Goal: Task Accomplishment & Management: Complete application form

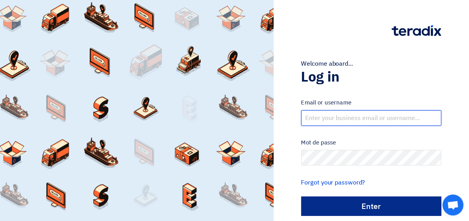
type input "[EMAIL_ADDRESS][DOMAIN_NAME]"
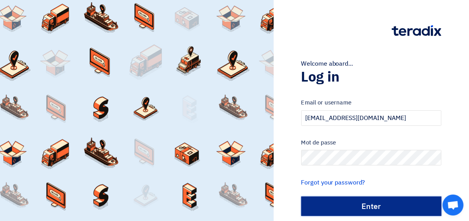
click at [348, 197] on input "الدخول" at bounding box center [371, 206] width 140 height 19
click at [348, 204] on input "الدخول" at bounding box center [371, 206] width 140 height 19
type input "Sign in"
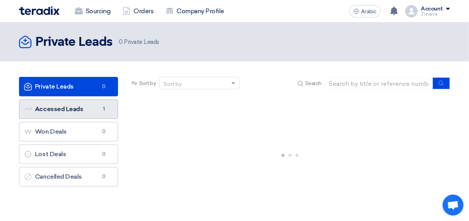
click at [73, 108] on font "Accessed Leads Accessed Leads" at bounding box center [53, 108] width 59 height 7
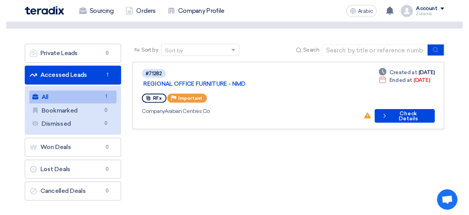
scroll to position [32, 0]
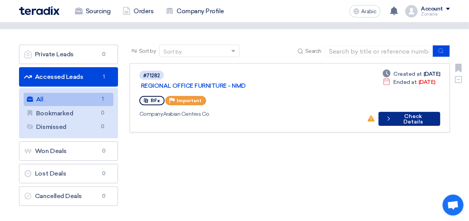
click at [396, 114] on font "Check Details" at bounding box center [413, 119] width 38 height 11
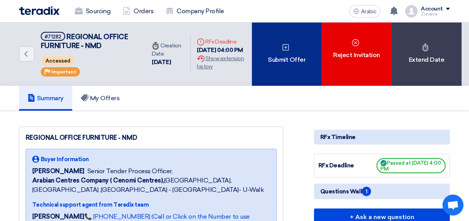
click at [279, 56] on font "Submit Offer" at bounding box center [287, 59] width 38 height 9
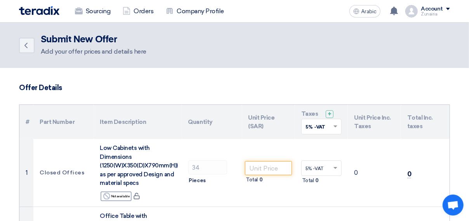
click at [39, 48] on div "Back" at bounding box center [30, 46] width 22 height 16
click at [30, 45] on link "Back" at bounding box center [27, 46] width 16 height 16
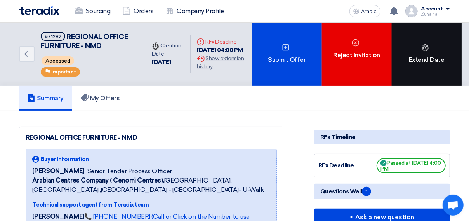
click at [438, 49] on div "Extend Date" at bounding box center [427, 54] width 70 height 63
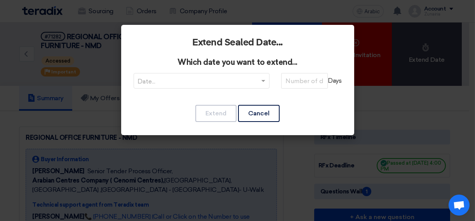
click at [377, 70] on modal-container "Extend Sealed Date... Which date you want to extend... Date... Days Extend Canc…" at bounding box center [237, 110] width 475 height 221
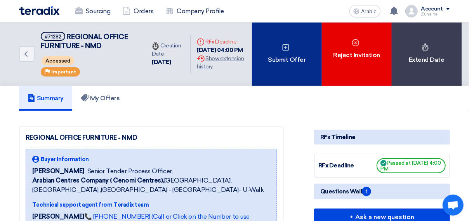
click at [300, 45] on div "Submit Offer" at bounding box center [287, 54] width 70 height 63
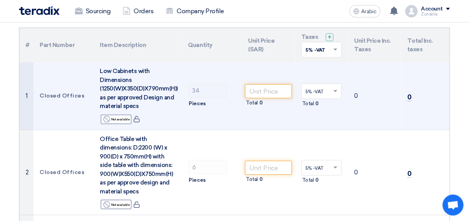
scroll to position [77, 0]
click at [270, 90] on input "number" at bounding box center [268, 91] width 47 height 14
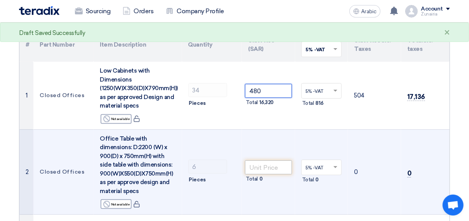
type input "480"
click at [269, 162] on input "number" at bounding box center [268, 167] width 47 height 14
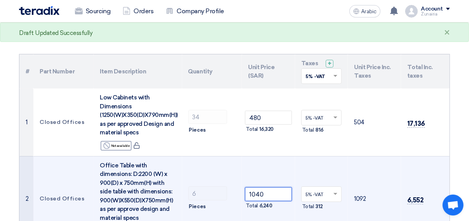
scroll to position [41, 0]
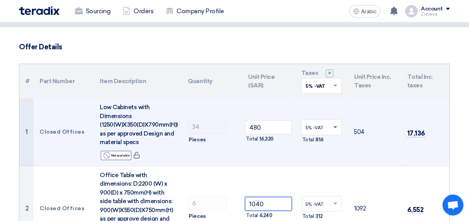
type input "1040"
click at [337, 126] on span at bounding box center [336, 127] width 4 height 3
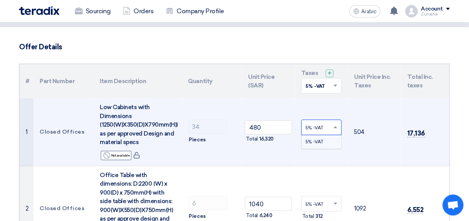
click at [331, 140] on div "5% -VAT" at bounding box center [322, 141] width 40 height 13
click at [333, 123] on div at bounding box center [322, 127] width 40 height 13
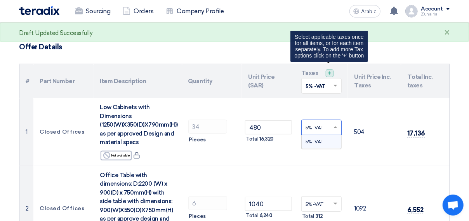
click at [331, 73] on span "+" at bounding box center [330, 73] width 4 height 7
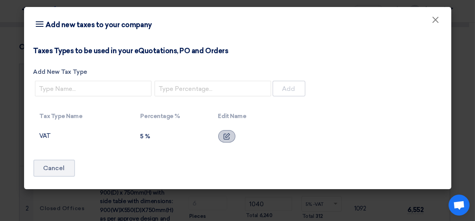
click at [223, 137] on icon at bounding box center [226, 136] width 7 height 7
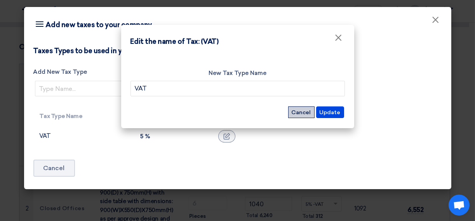
click at [299, 109] on button "Cancel" at bounding box center [301, 112] width 26 height 12
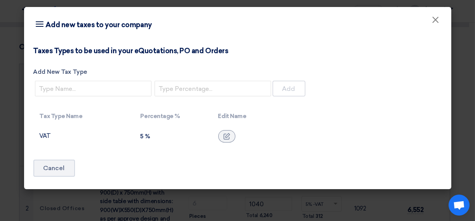
click at [144, 136] on div "5 %" at bounding box center [173, 136] width 65 height 7
click at [168, 86] on input "number" at bounding box center [213, 89] width 117 height 16
type input "0"
click at [163, 159] on div "Taxes Types to be used in your eQuotations, PO and Orders Add New Tax Type 0 Ad…" at bounding box center [237, 116] width 427 height 146
click at [104, 75] on label "Add New Tax Type" at bounding box center [237, 72] width 409 height 9
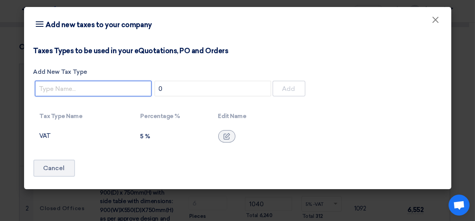
click at [104, 81] on input "Add New Tax Type" at bounding box center [93, 89] width 117 height 16
click at [106, 83] on input "Add New Tax Type" at bounding box center [93, 89] width 117 height 16
click at [136, 175] on div "Taxes Types to be used in your eQuotations, PO and Orders Add New Tax Type 0 Ad…" at bounding box center [237, 116] width 427 height 146
click at [219, 137] on div at bounding box center [226, 136] width 17 height 12
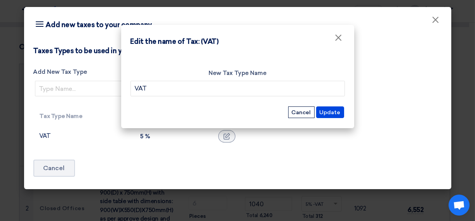
click at [287, 98] on form "New Tax Type Name VAT Update Cancel" at bounding box center [237, 94] width 214 height 50
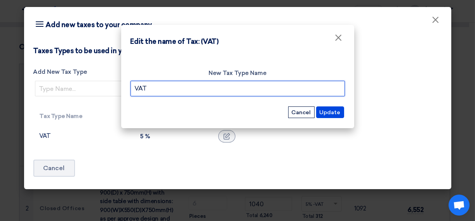
click at [281, 92] on input "VAT" at bounding box center [237, 89] width 214 height 16
type input "V"
type input "Nil"
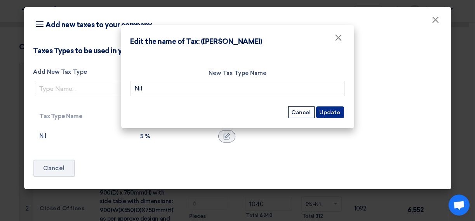
click at [332, 112] on button "Update" at bounding box center [330, 112] width 28 height 12
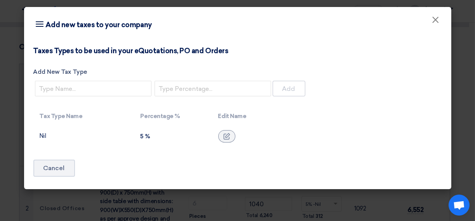
click at [138, 133] on td "5 %" at bounding box center [173, 136] width 78 height 22
click at [228, 131] on div at bounding box center [226, 136] width 17 height 12
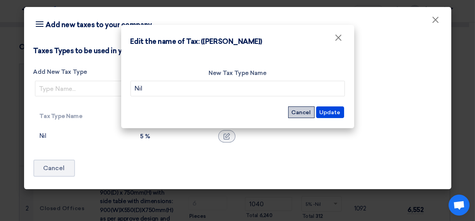
click at [306, 108] on button "Cancel" at bounding box center [301, 112] width 26 height 12
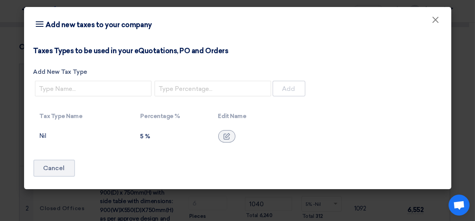
click at [40, 22] on icon "Item breakdown" at bounding box center [39, 23] width 9 height 9
click at [430, 22] on button "×" at bounding box center [436, 20] width 20 height 16
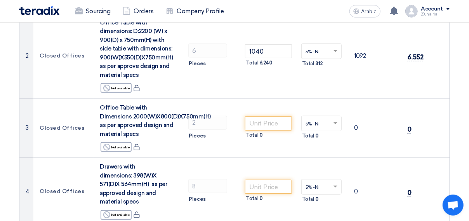
scroll to position [204, 0]
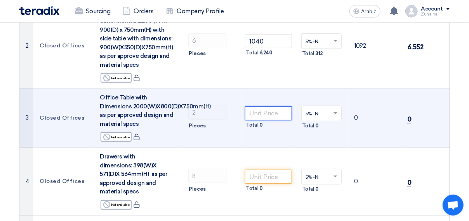
click at [271, 113] on input "number" at bounding box center [268, 113] width 47 height 14
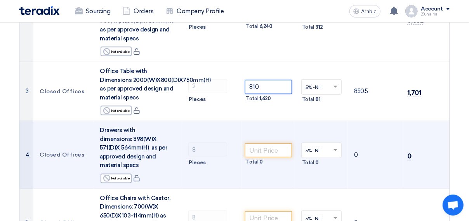
scroll to position [246, 0]
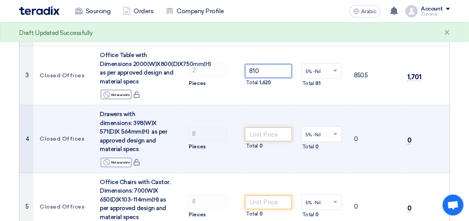
type input "810"
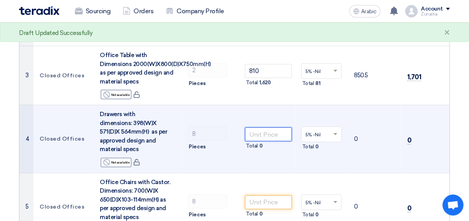
click at [264, 138] on input "number" at bounding box center [268, 134] width 47 height 14
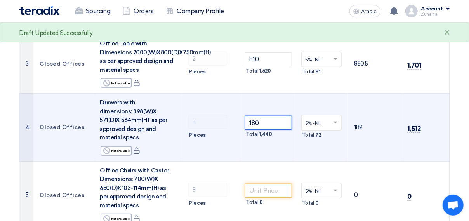
scroll to position [258, 0]
type input "180"
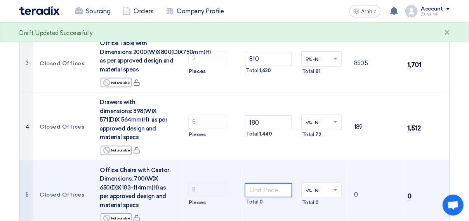
click at [282, 191] on input "number" at bounding box center [268, 190] width 47 height 14
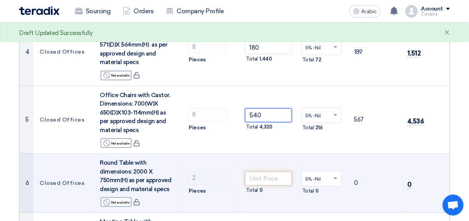
scroll to position [336, 0]
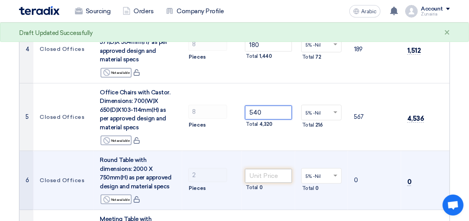
type input "540"
click at [273, 177] on input "number" at bounding box center [268, 176] width 47 height 14
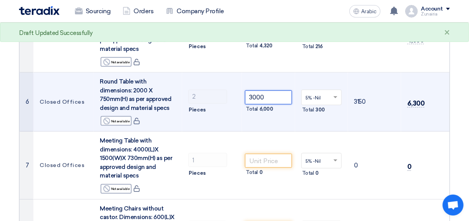
scroll to position [426, 0]
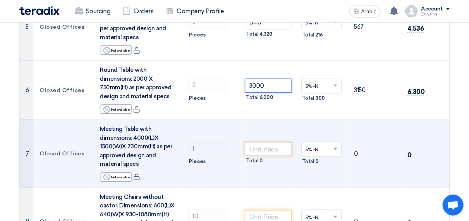
type input "3000"
click at [273, 151] on input "number" at bounding box center [268, 149] width 47 height 14
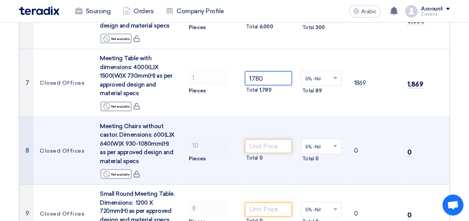
scroll to position [497, 0]
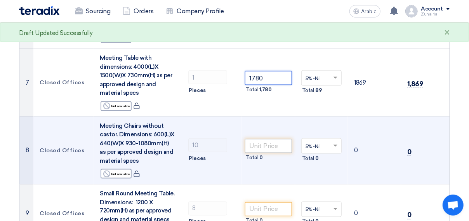
type input "1780"
click at [270, 147] on input "number" at bounding box center [268, 146] width 47 height 14
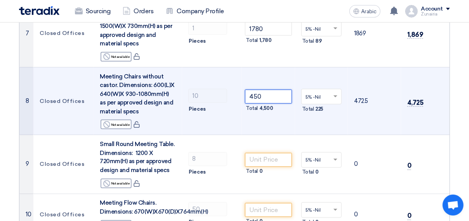
scroll to position [567, 0]
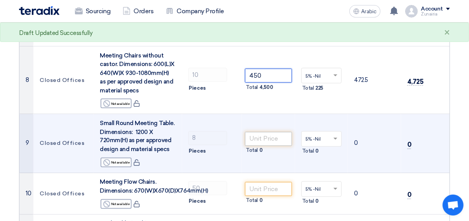
type input "450"
click at [280, 137] on input "number" at bounding box center [268, 139] width 47 height 14
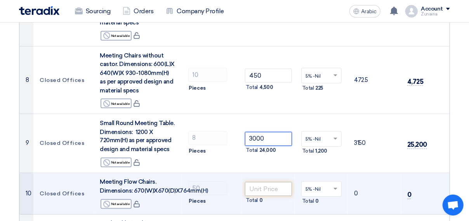
type input "3000"
click at [273, 185] on input "number" at bounding box center [268, 189] width 47 height 14
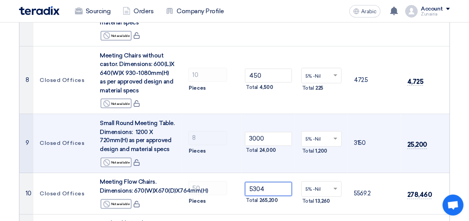
type input "530"
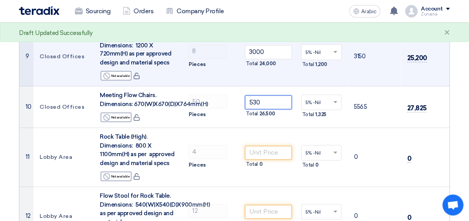
scroll to position [670, 0]
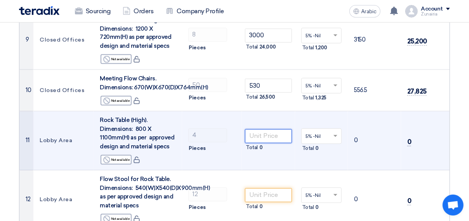
click at [283, 133] on input "number" at bounding box center [268, 136] width 47 height 14
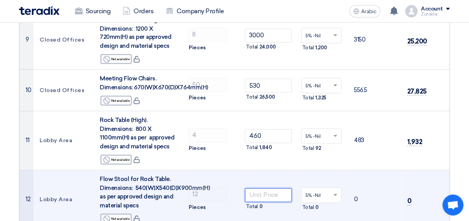
click at [266, 190] on input "number" at bounding box center [268, 195] width 47 height 14
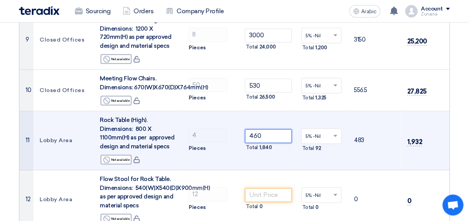
click at [270, 134] on input "460" at bounding box center [268, 136] width 47 height 14
type input "4"
type input "390"
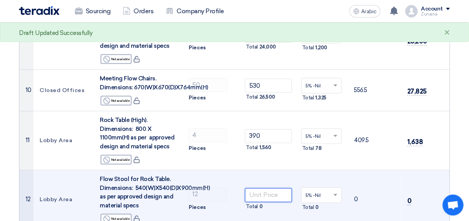
click at [277, 195] on input "number" at bounding box center [268, 195] width 47 height 14
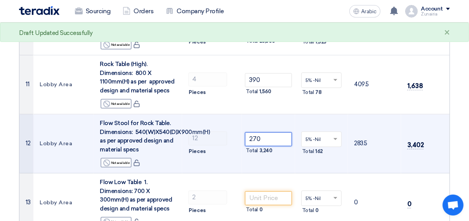
scroll to position [739, 0]
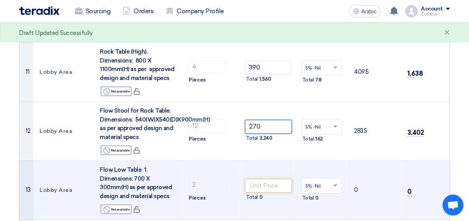
type input "270"
click at [269, 182] on input "number" at bounding box center [268, 186] width 47 height 14
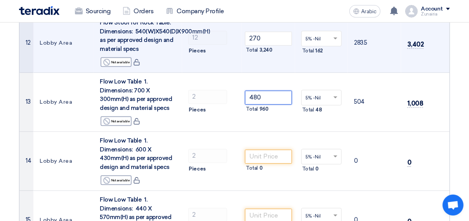
scroll to position [840, 0]
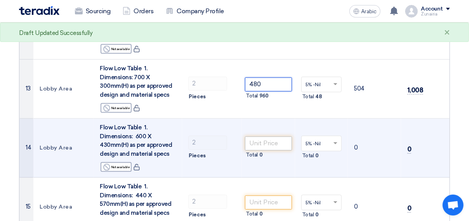
type input "480"
click at [285, 146] on input "number" at bounding box center [268, 143] width 47 height 14
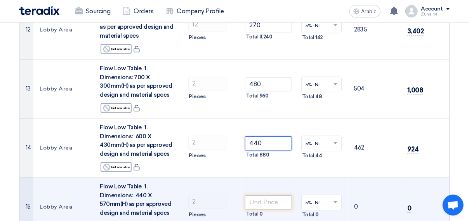
type input "440"
click at [269, 200] on input "number" at bounding box center [268, 202] width 47 height 14
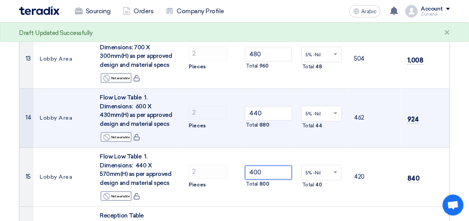
scroll to position [961, 0]
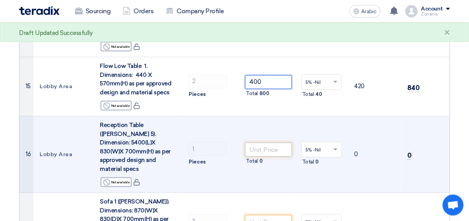
type input "400"
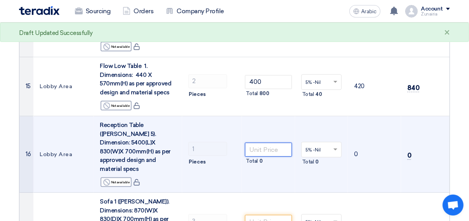
click at [287, 144] on input "number" at bounding box center [268, 150] width 47 height 14
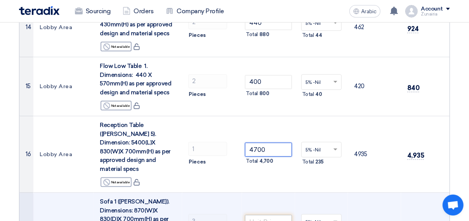
type input "4700"
click at [261, 215] on input "number" at bounding box center [268, 222] width 47 height 14
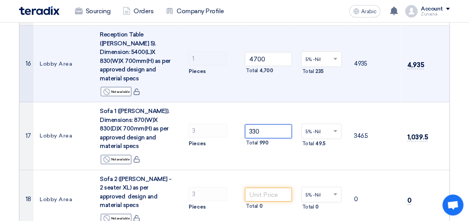
scroll to position [1054, 0]
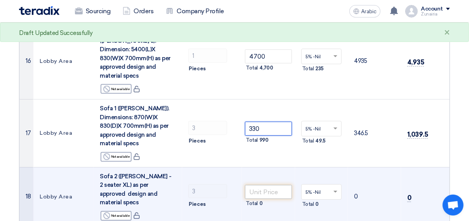
type input "330"
click at [280, 185] on input "number" at bounding box center [268, 192] width 47 height 14
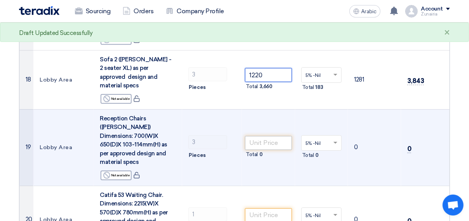
scroll to position [1177, 0]
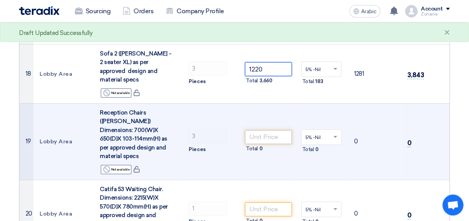
type input "1220"
click at [264, 130] on input "number" at bounding box center [268, 137] width 47 height 14
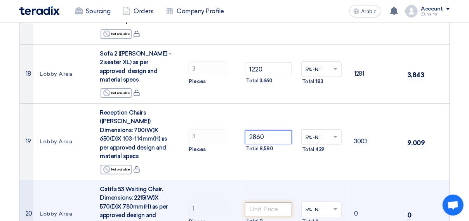
type input "2860"
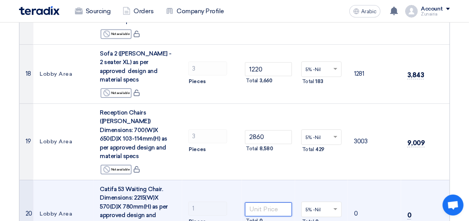
click at [272, 202] on input "number" at bounding box center [268, 209] width 47 height 14
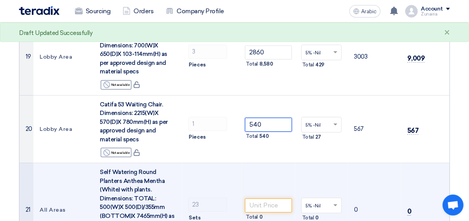
scroll to position [1263, 0]
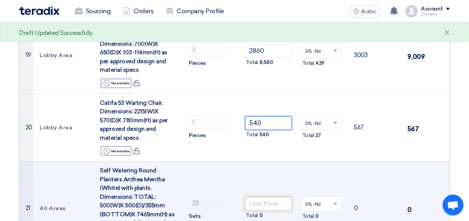
type input "540"
click at [268, 197] on input "number" at bounding box center [268, 204] width 47 height 14
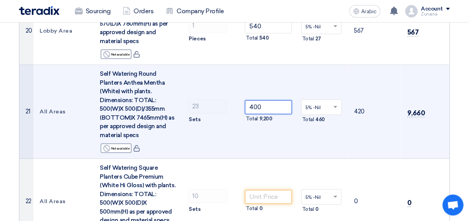
scroll to position [1367, 0]
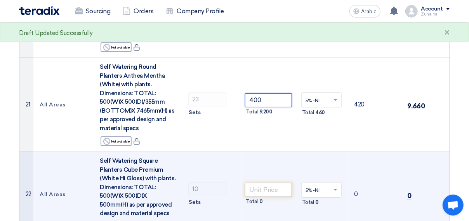
type input "400"
click at [287, 183] on input "number" at bounding box center [268, 190] width 47 height 14
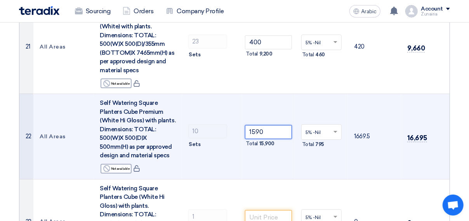
scroll to position [1443, 0]
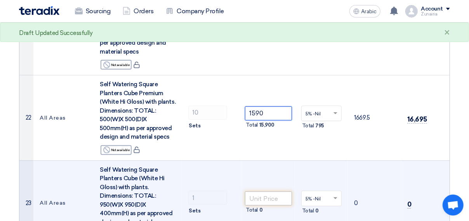
type input "1590"
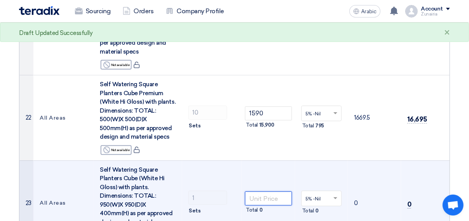
click at [287, 191] on input "number" at bounding box center [268, 198] width 47 height 14
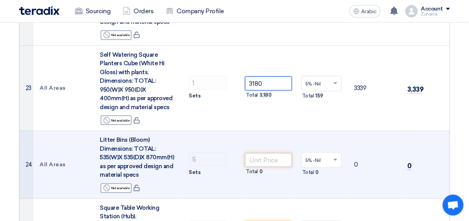
scroll to position [1562, 0]
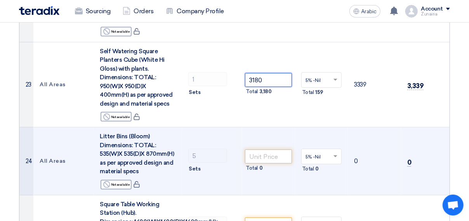
type input "3180"
click at [269, 150] on input "number" at bounding box center [268, 157] width 47 height 14
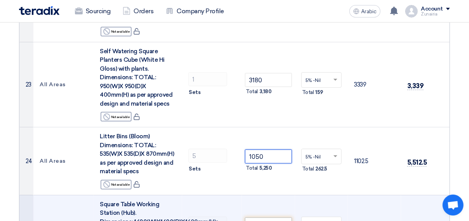
type input "1050"
click at [270, 217] on input "number" at bounding box center [268, 224] width 47 height 14
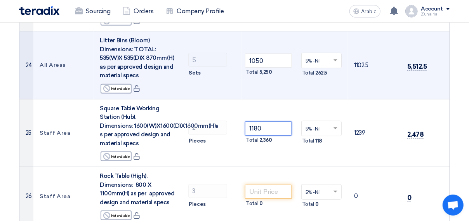
scroll to position [1672, 0]
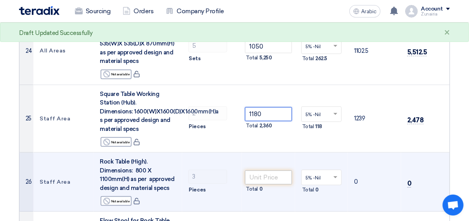
type input "1180"
click at [284, 170] on input "number" at bounding box center [268, 177] width 47 height 14
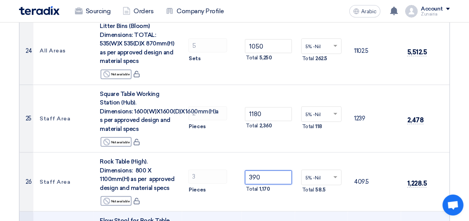
type input "390"
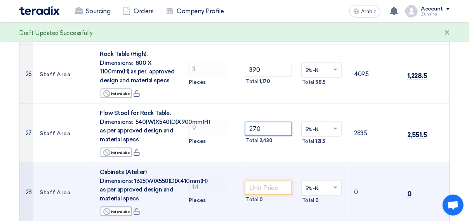
scroll to position [1780, 0]
type input "270"
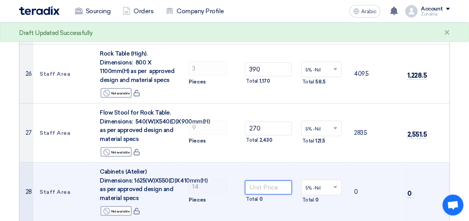
click at [278, 181] on input "number" at bounding box center [268, 188] width 47 height 14
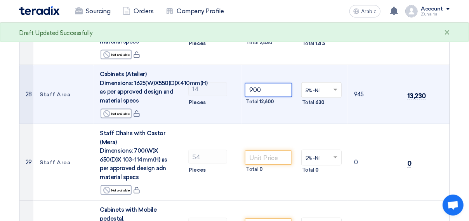
scroll to position [1891, 0]
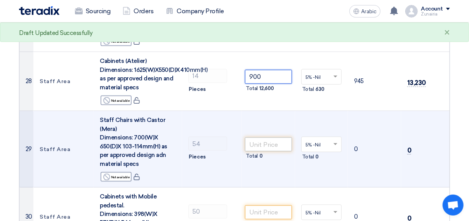
type input "900"
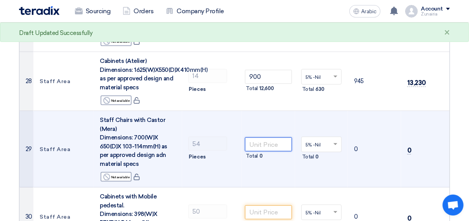
click at [268, 137] on input "number" at bounding box center [268, 144] width 47 height 14
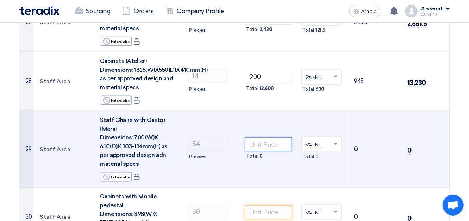
click at [264, 137] on input "number" at bounding box center [268, 144] width 47 height 14
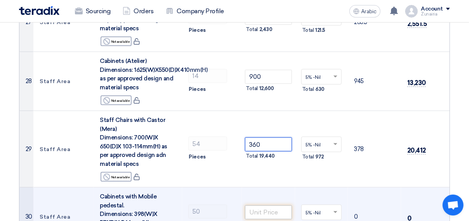
type input "360"
click at [269, 205] on input "number" at bounding box center [268, 212] width 47 height 14
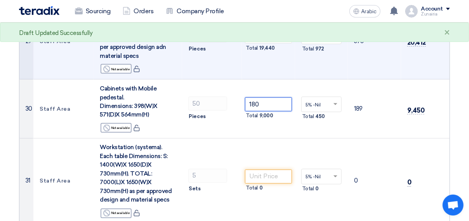
scroll to position [2001, 0]
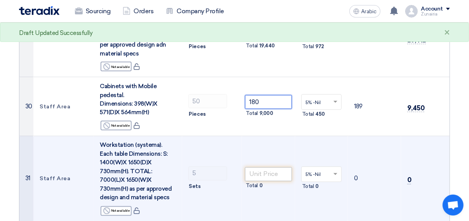
type input "180"
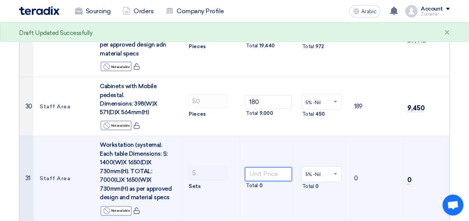
click at [287, 167] on input "number" at bounding box center [268, 174] width 47 height 14
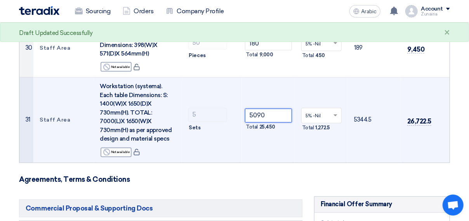
scroll to position [2060, 0]
type input "5090"
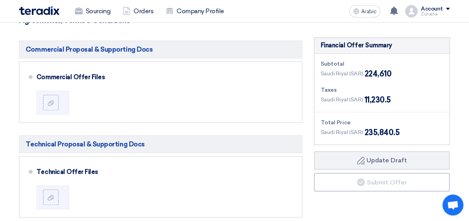
scroll to position [2223, 0]
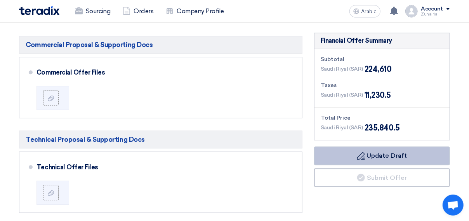
click at [372, 146] on button "Draft Update Draft" at bounding box center [382, 155] width 136 height 19
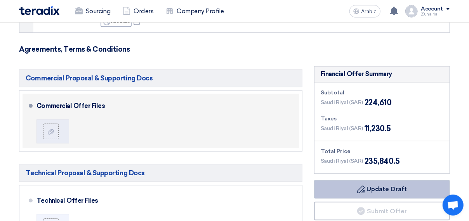
scroll to position [2192, 0]
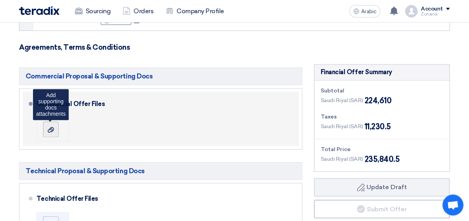
click at [52, 122] on label at bounding box center [51, 130] width 16 height 16
click at [0, 0] on input "file" at bounding box center [0, 0] width 0 height 0
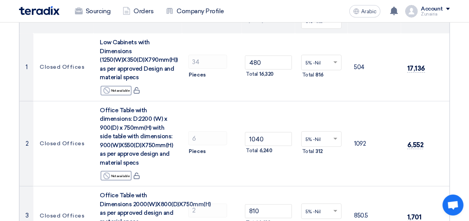
scroll to position [0, 0]
